Goal: Information Seeking & Learning: Learn about a topic

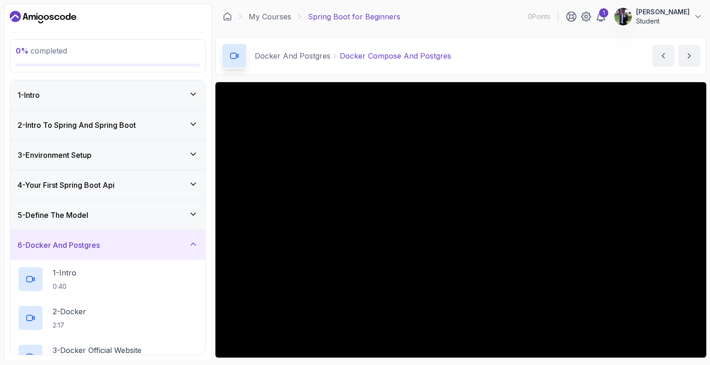
scroll to position [91, 0]
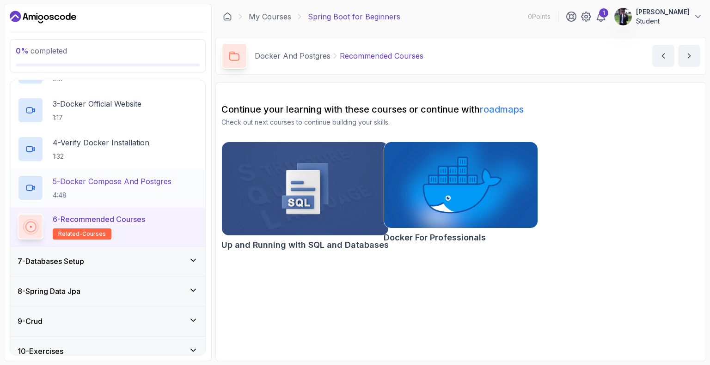
scroll to position [249, 0]
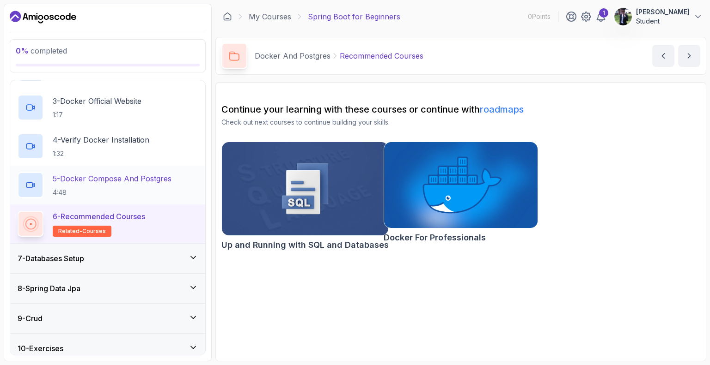
click at [80, 176] on p "5 - Docker Compose And Postgres" at bounding box center [112, 178] width 119 height 11
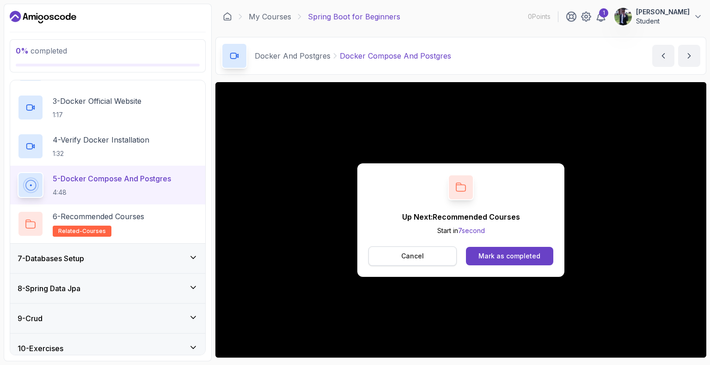
click at [418, 257] on p "Cancel" at bounding box center [412, 256] width 23 height 9
click at [513, 256] on div "Mark as completed" at bounding box center [509, 256] width 62 height 9
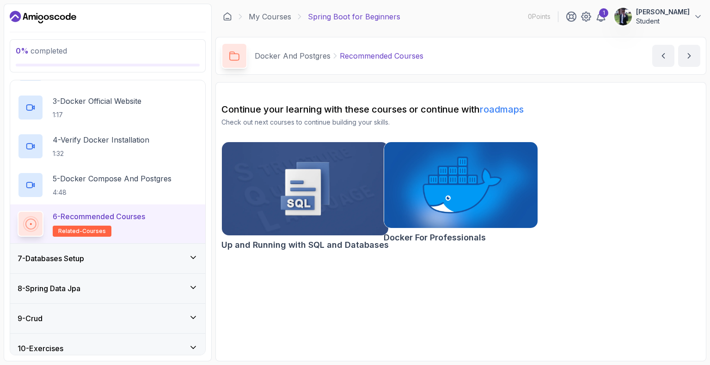
click at [319, 203] on img at bounding box center [305, 189] width 175 height 98
click at [82, 251] on div "7 - Databases Setup" at bounding box center [107, 259] width 195 height 30
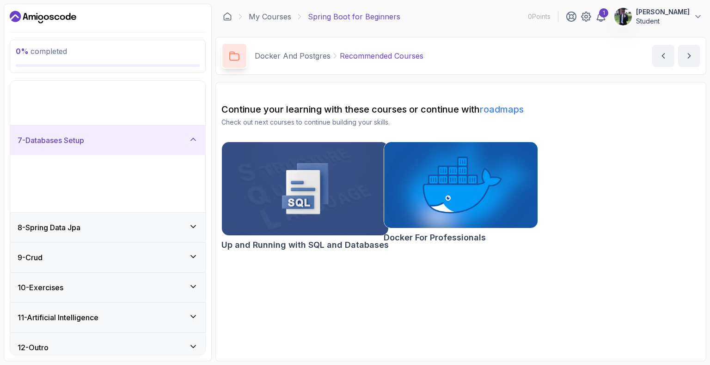
scroll to position [83, 0]
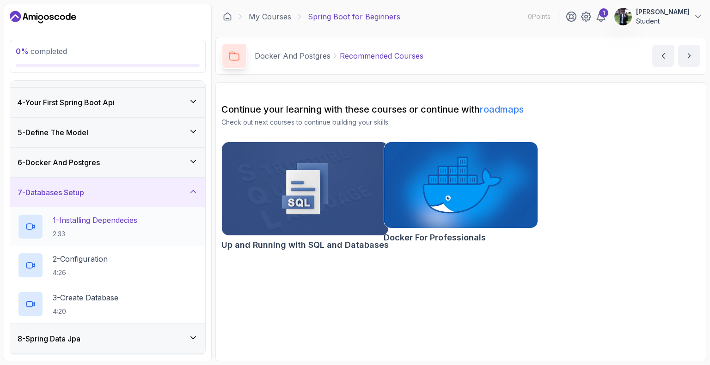
click at [96, 225] on h2 "1 - Installing Dependecies 2:33" at bounding box center [95, 227] width 85 height 24
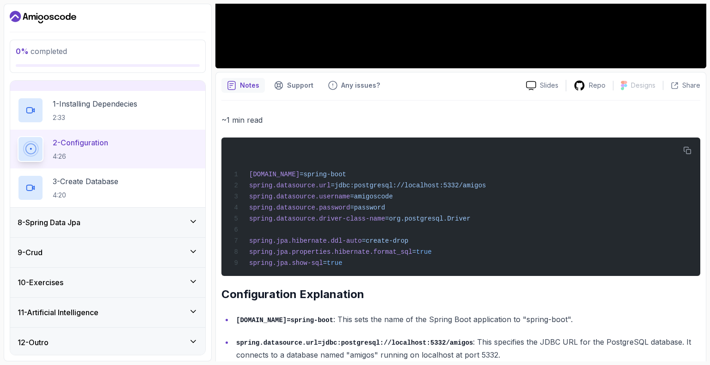
scroll to position [290, 0]
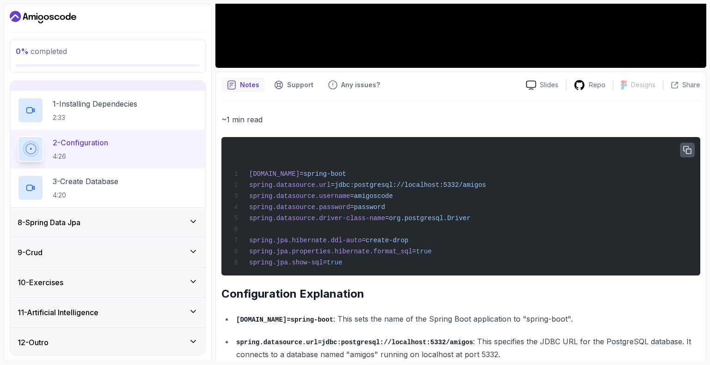
click at [686, 149] on icon "button" at bounding box center [687, 150] width 8 height 8
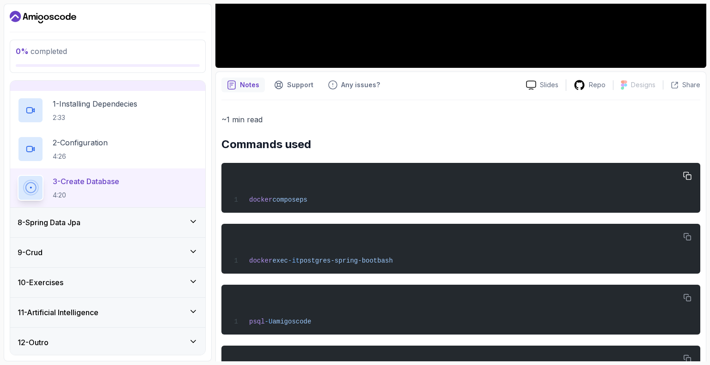
click at [501, 202] on div "docker compose ps" at bounding box center [461, 188] width 464 height 39
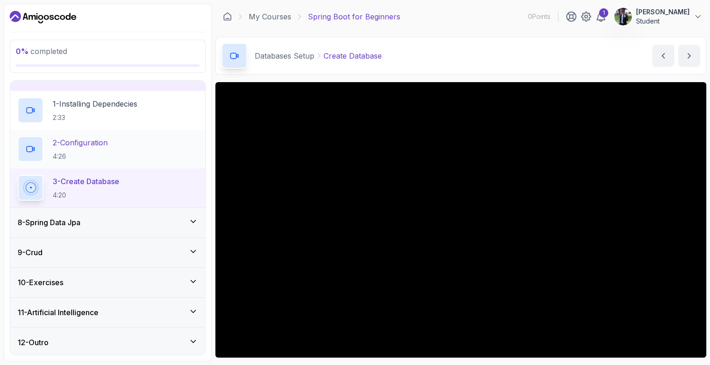
click at [108, 147] on h2 "2 - Configuration 4:26" at bounding box center [80, 149] width 55 height 24
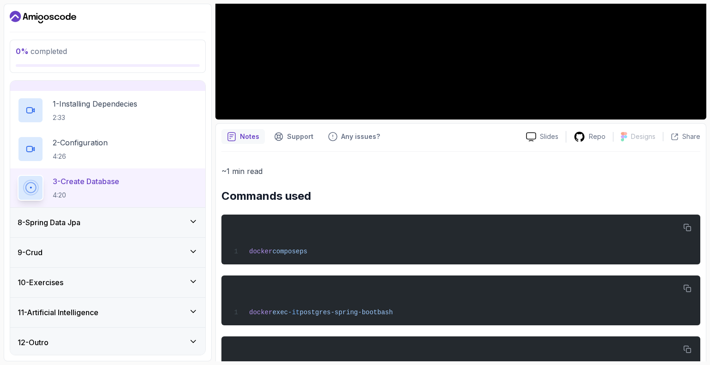
scroll to position [238, 0]
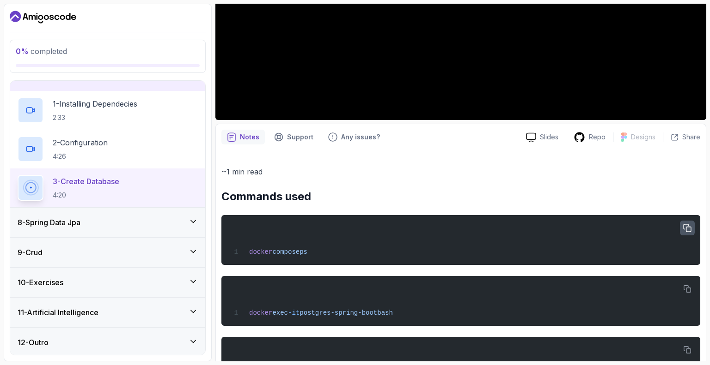
click at [693, 229] on button "button" at bounding box center [687, 228] width 15 height 15
click at [689, 290] on icon "button" at bounding box center [687, 290] width 8 height 8
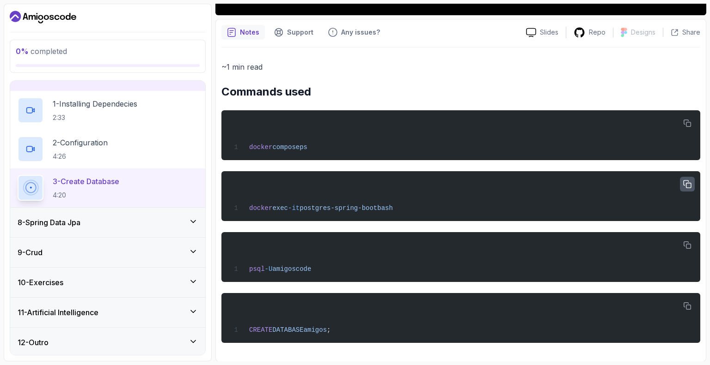
scroll to position [342, 0]
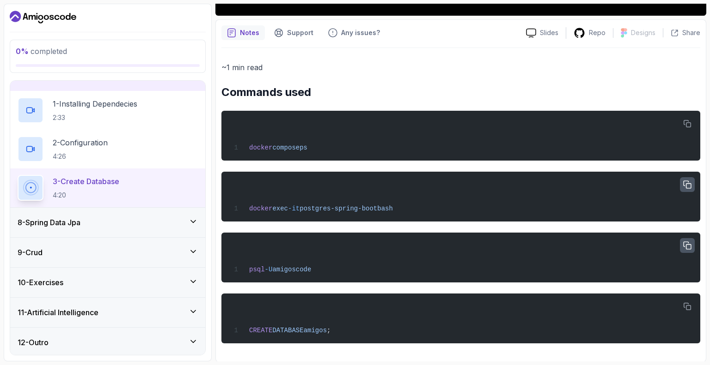
click at [688, 243] on icon "button" at bounding box center [687, 246] width 8 height 8
click at [688, 306] on icon "button" at bounding box center [687, 307] width 8 height 8
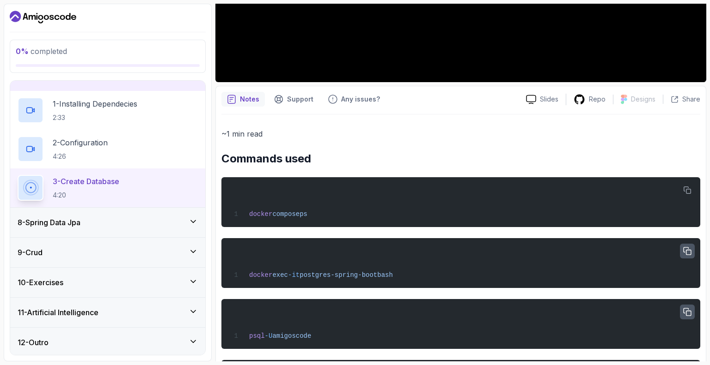
scroll to position [343, 0]
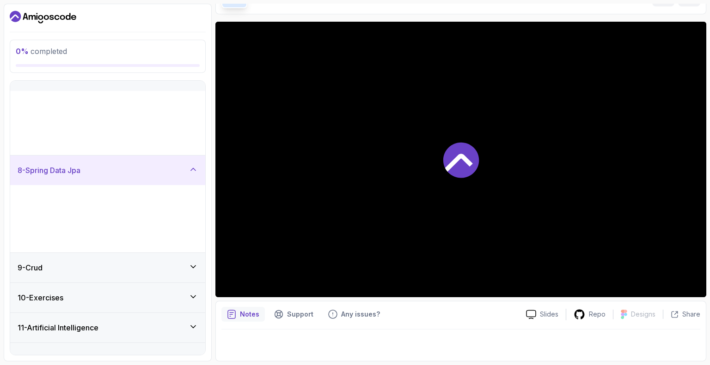
scroll to position [60, 0]
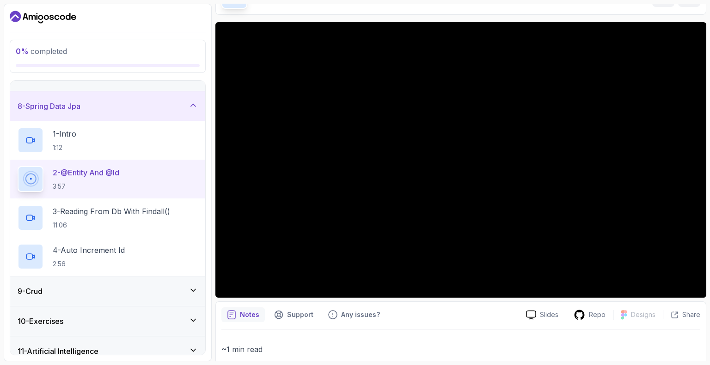
scroll to position [343, 0]
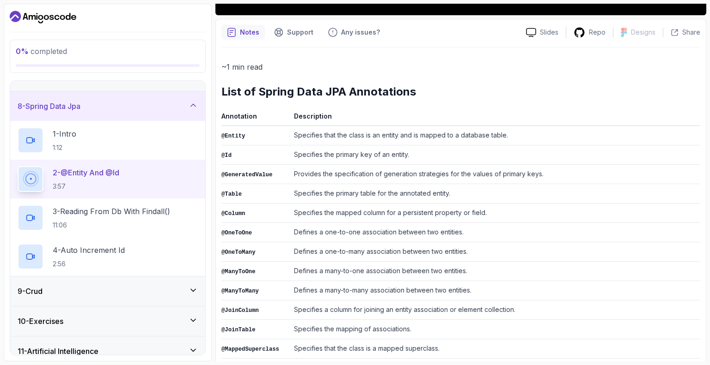
click at [412, 197] on td "Specifies the primary table for the annotated entity." at bounding box center [495, 193] width 410 height 19
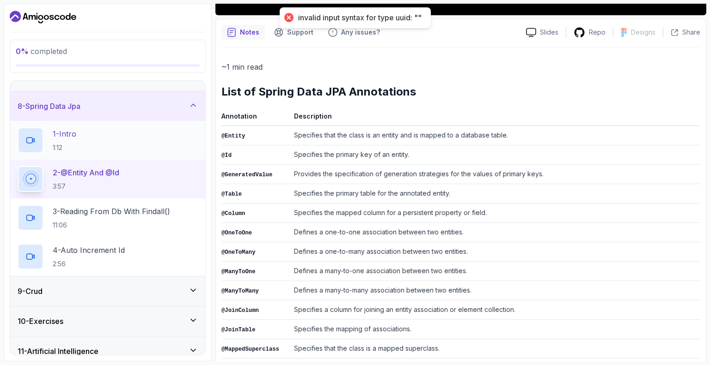
click at [104, 140] on div "1 - Intro 1:12" at bounding box center [108, 141] width 180 height 26
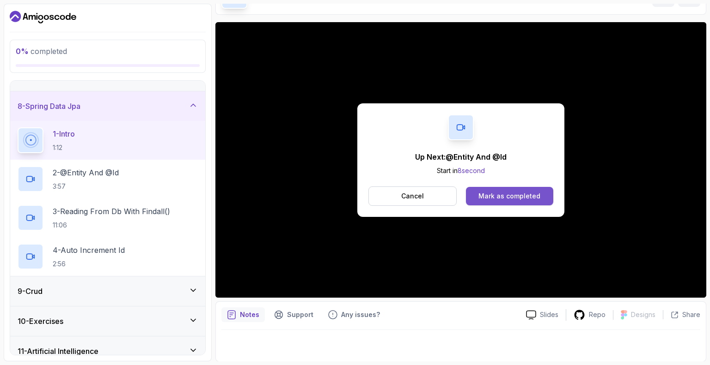
click at [475, 196] on button "Mark as completed" at bounding box center [509, 196] width 87 height 18
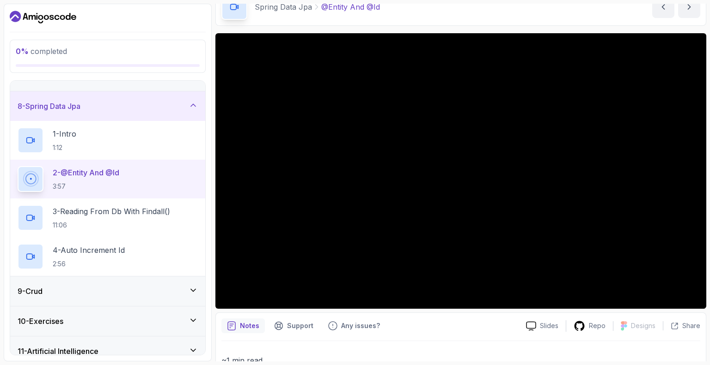
scroll to position [50, 0]
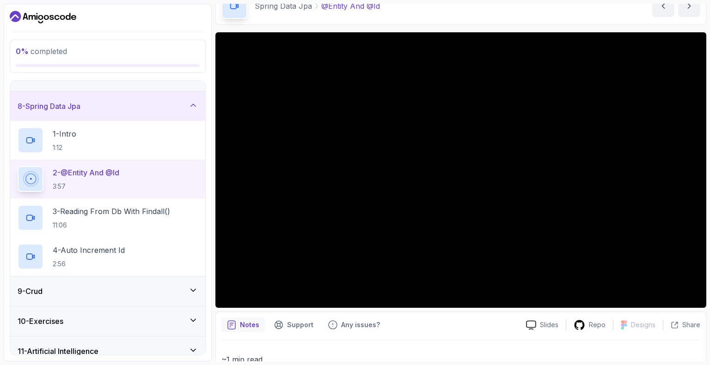
drag, startPoint x: 184, startPoint y: 340, endPoint x: 170, endPoint y: 343, distance: 14.8
click at [170, 343] on div "11 - Artificial Intelligence" at bounding box center [107, 352] width 195 height 30
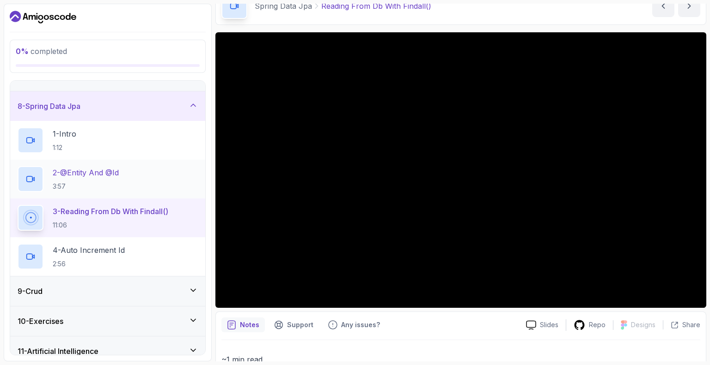
click at [102, 177] on h2 "2 - @Entity And @Id 3:57" at bounding box center [86, 179] width 66 height 24
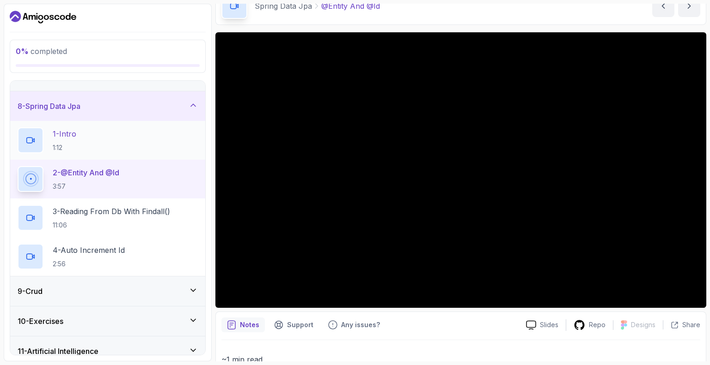
click at [89, 137] on div "1 - Intro 1:12" at bounding box center [108, 141] width 180 height 26
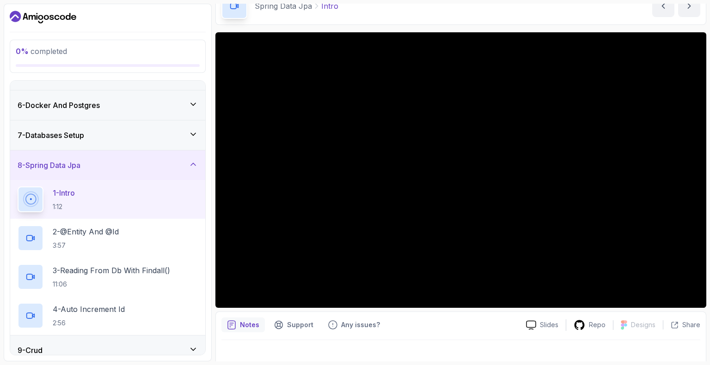
scroll to position [129, 0]
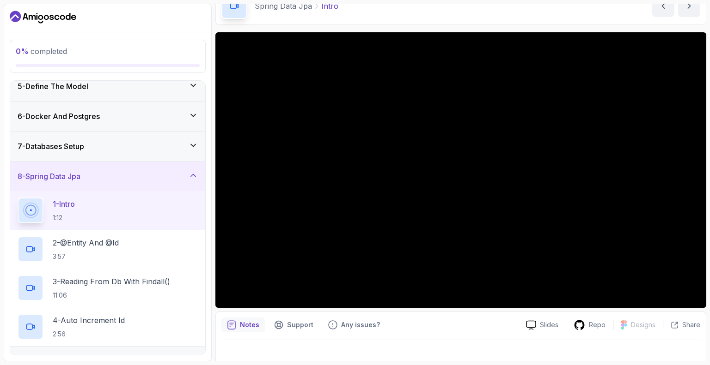
click at [137, 128] on div "6 - Docker And Postgres" at bounding box center [107, 117] width 195 height 30
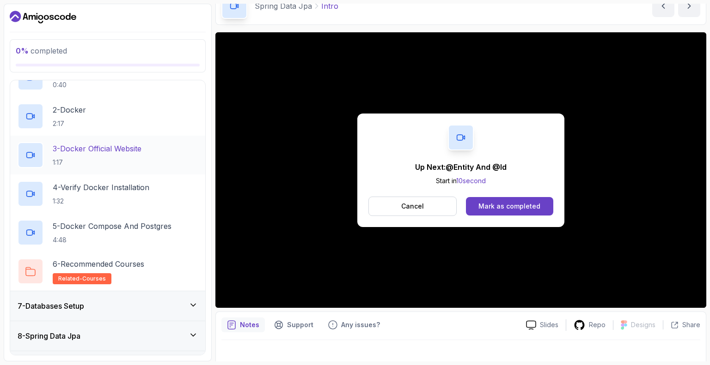
scroll to position [203, 0]
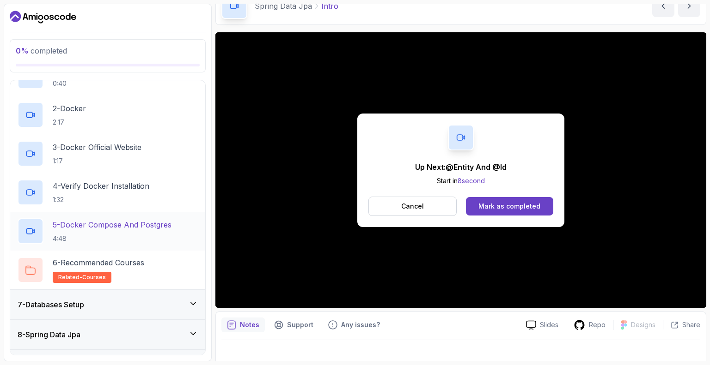
click at [103, 229] on p "5 - Docker Compose And Postgres" at bounding box center [112, 224] width 119 height 11
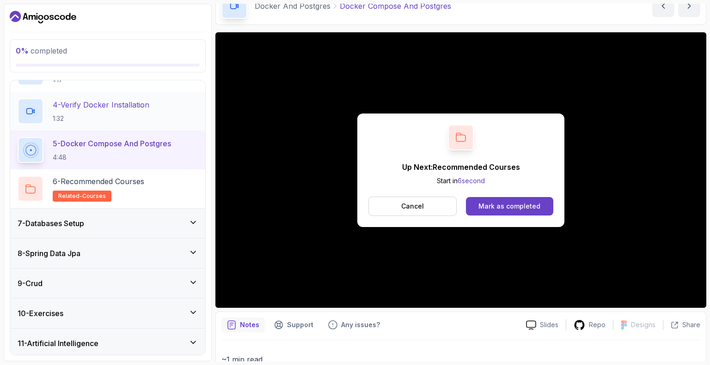
scroll to position [285, 0]
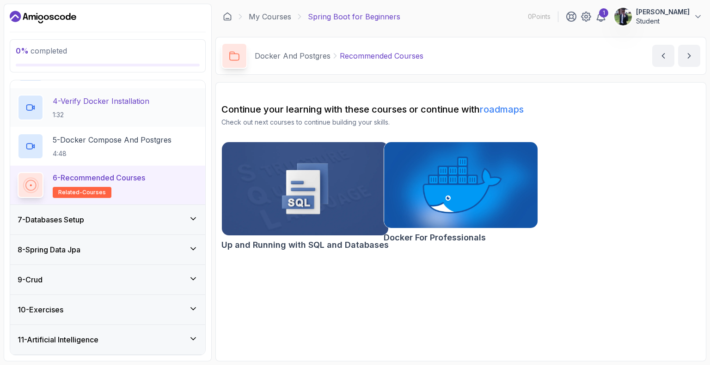
scroll to position [290, 0]
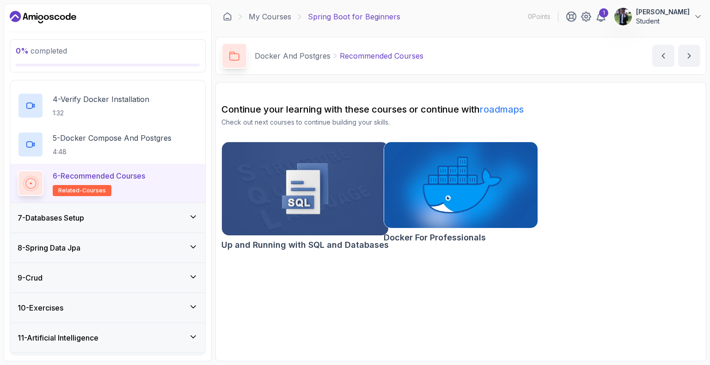
click at [192, 214] on icon at bounding box center [193, 217] width 9 height 9
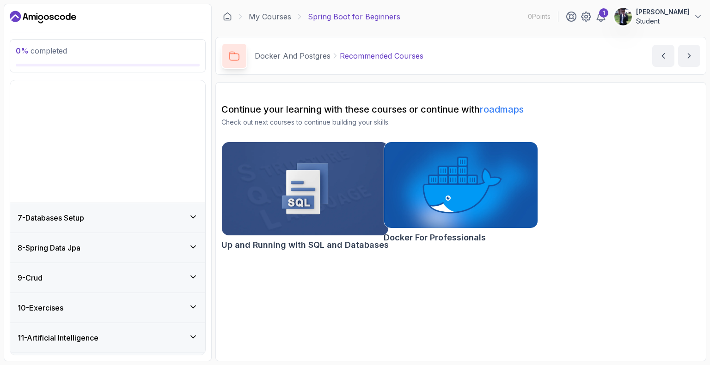
scroll to position [83, 0]
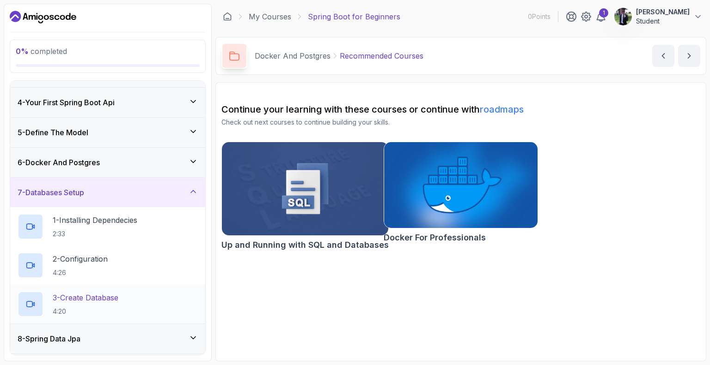
click at [102, 300] on p "3 - Create Database" at bounding box center [86, 297] width 66 height 11
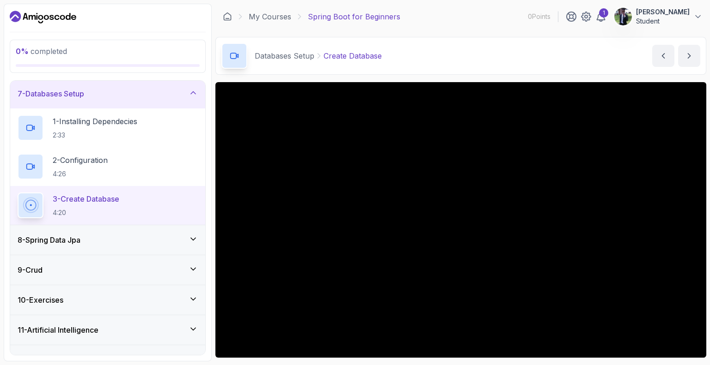
scroll to position [200, 0]
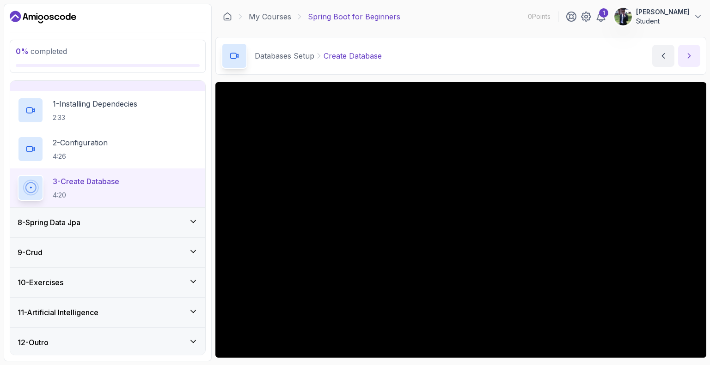
click at [686, 53] on icon "next content" at bounding box center [688, 55] width 9 height 9
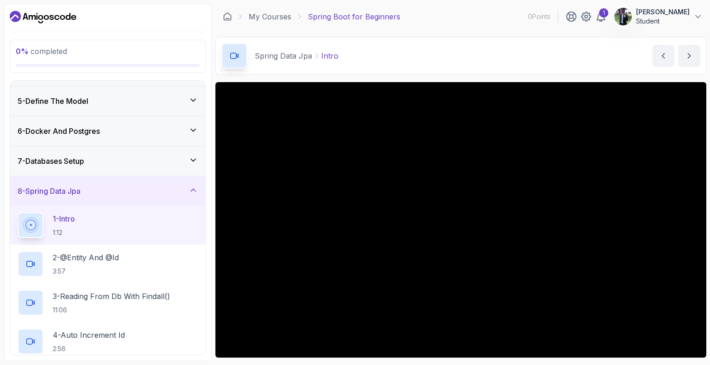
scroll to position [113, 0]
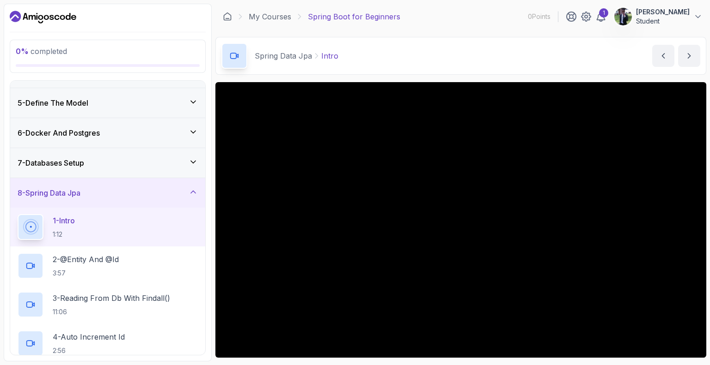
click at [89, 162] on div "7 - Databases Setup" at bounding box center [108, 163] width 180 height 11
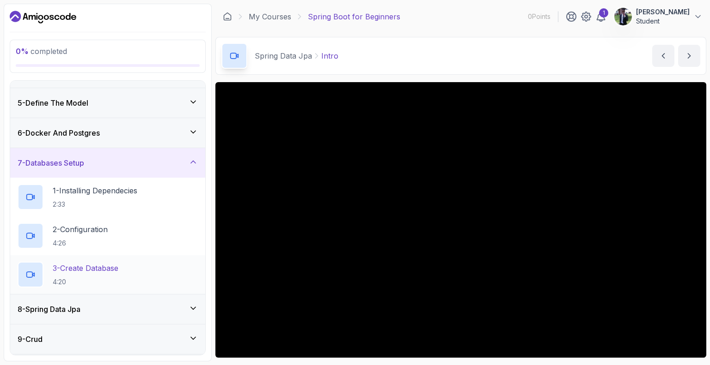
click at [83, 275] on h2 "3 - Create Database 4:20" at bounding box center [86, 275] width 66 height 24
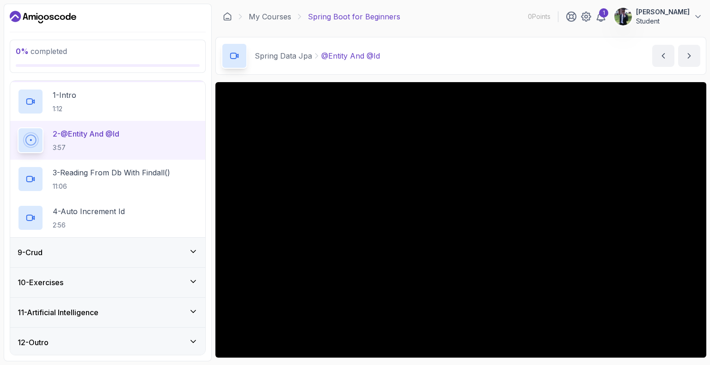
scroll to position [161, 0]
